Goal: Use online tool/utility: Use online tool/utility

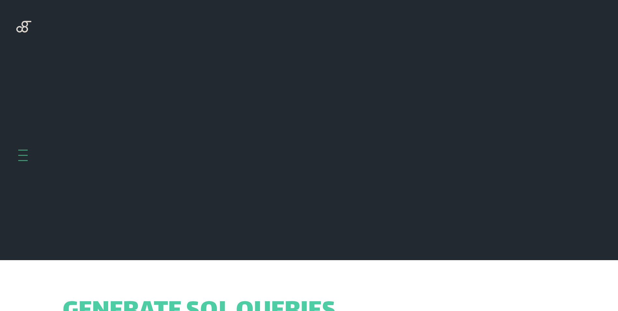
scroll to position [260, 0]
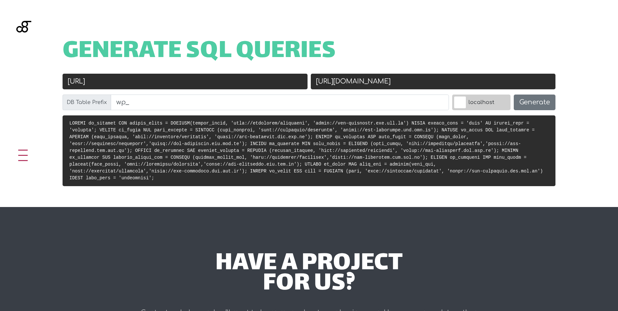
click at [405, 76] on input "[URL][DOMAIN_NAME]" at bounding box center [433, 82] width 245 height 16
paste input "/"
type input "[URL][DOMAIN_NAME]"
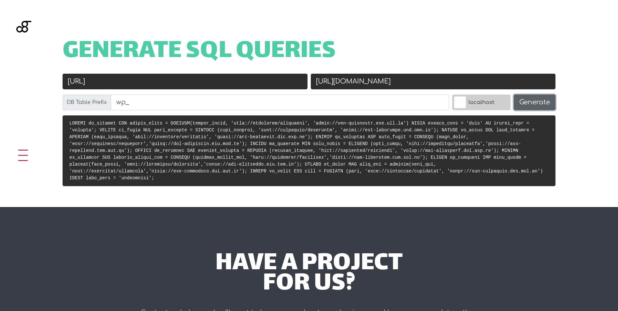
click at [540, 104] on button "Generate" at bounding box center [535, 102] width 42 height 16
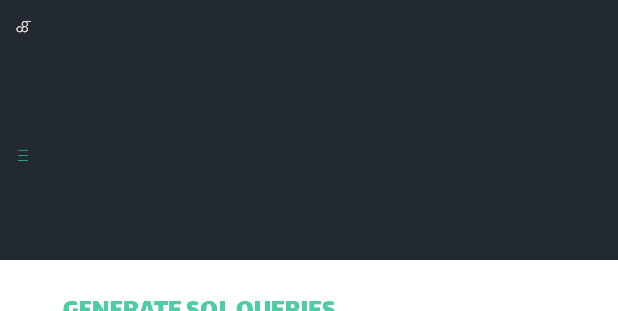
scroll to position [260, 0]
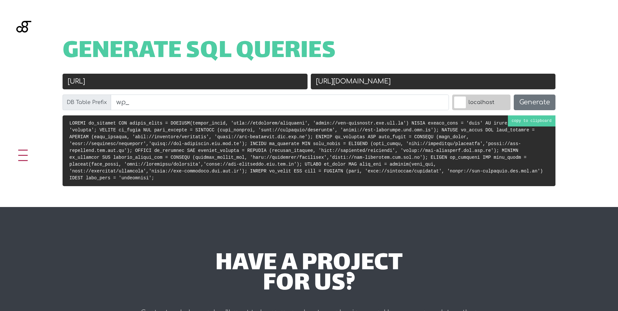
click at [535, 123] on code at bounding box center [305, 151] width 473 height 60
